Goal: Navigation & Orientation: Find specific page/section

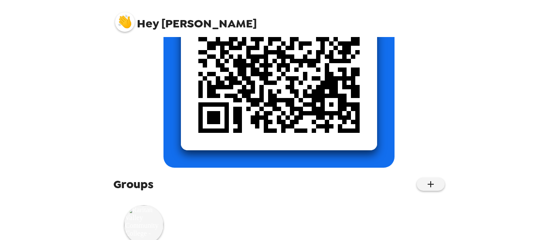
scroll to position [205, 0]
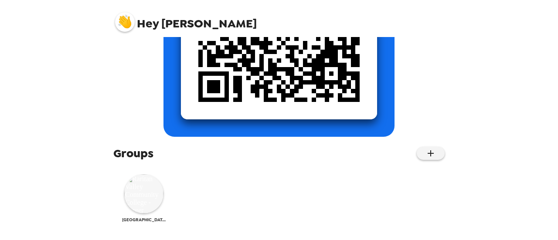
click at [139, 199] on img at bounding box center [143, 193] width 39 height 39
